Goal: Find specific page/section: Find specific page/section

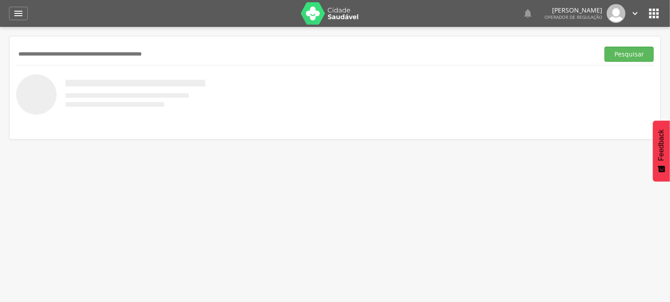
click at [656, 12] on icon "" at bounding box center [654, 13] width 14 height 14
click at [655, 10] on icon "" at bounding box center [654, 13] width 14 height 14
click at [112, 57] on input "text" at bounding box center [306, 54] width 580 height 15
click at [652, 11] on icon "" at bounding box center [654, 13] width 14 height 14
click at [654, 15] on icon "" at bounding box center [654, 13] width 14 height 14
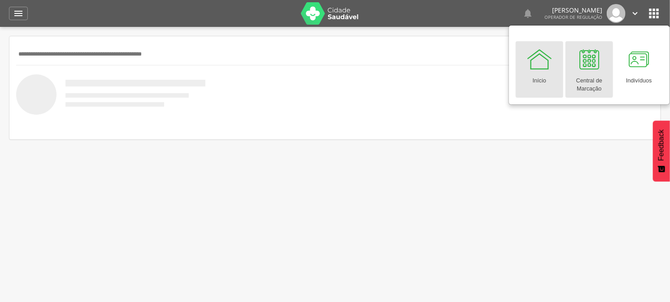
click at [585, 80] on div "Central de Marcação" at bounding box center [589, 83] width 39 height 21
